Goal: Task Accomplishment & Management: Manage account settings

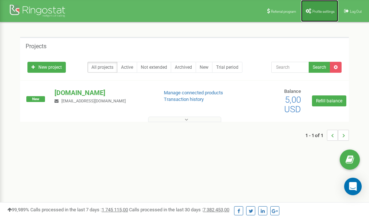
click at [317, 11] on span "Profile settings" at bounding box center [324, 12] width 22 height 4
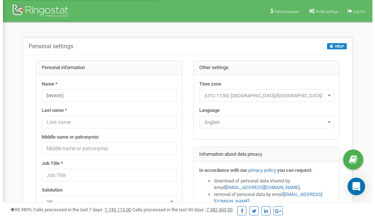
scroll to position [37, 0]
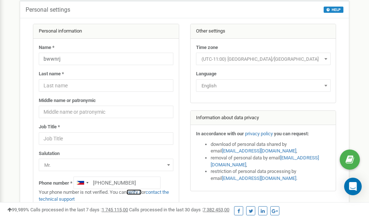
click at [137, 192] on link "verify it" at bounding box center [134, 192] width 15 height 5
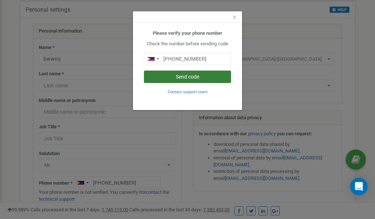
click at [189, 78] on button "Send code" at bounding box center [187, 77] width 87 height 12
